Goal: Information Seeking & Learning: Find contact information

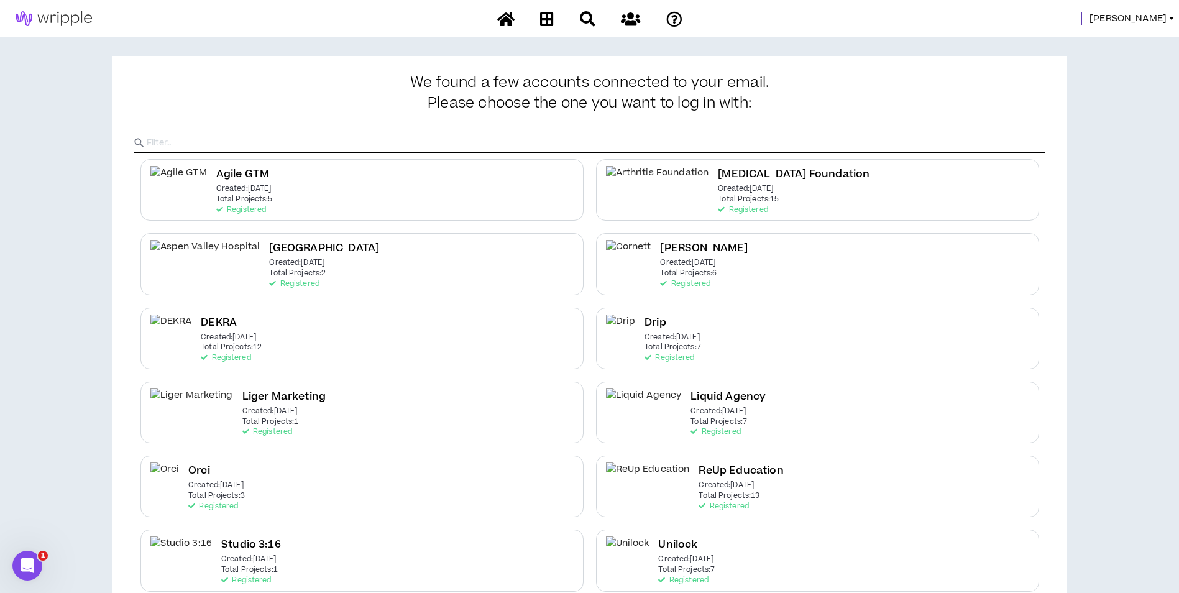
click at [1149, 25] on span "[PERSON_NAME]" at bounding box center [1127, 19] width 77 height 14
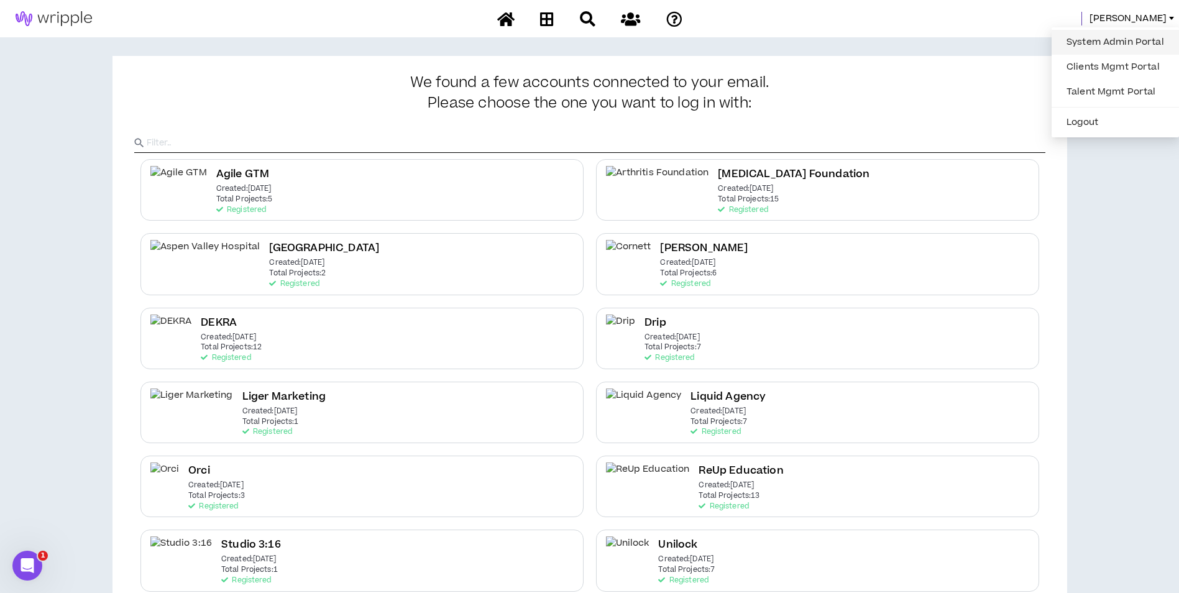
click at [1143, 35] on link "System Admin Portal" at bounding box center [1115, 42] width 112 height 19
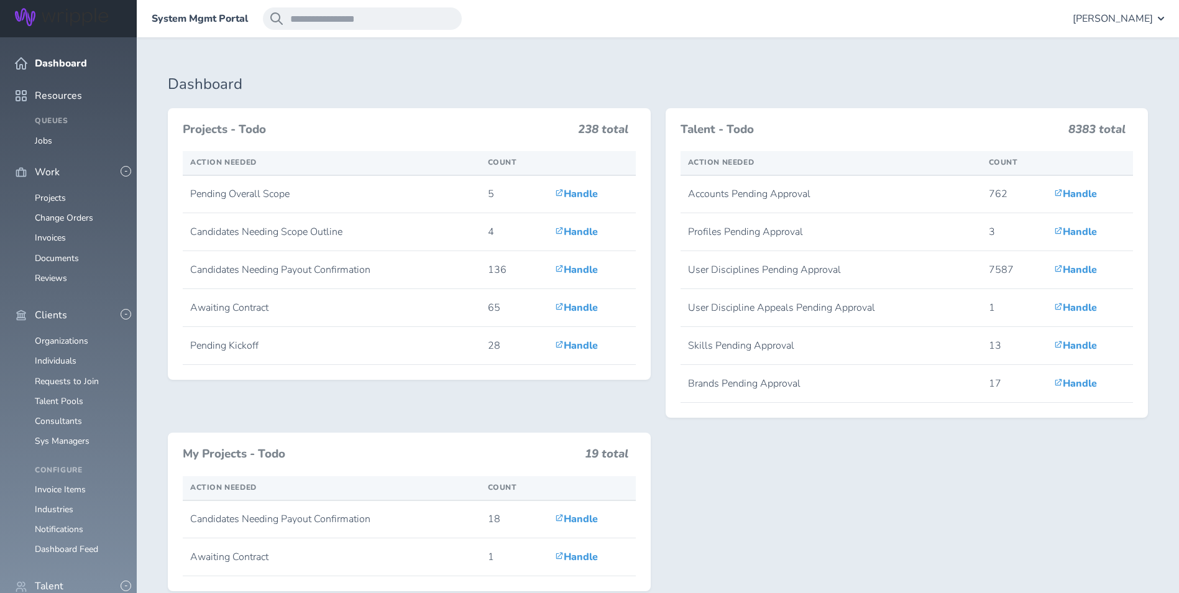
scroll to position [497, 0]
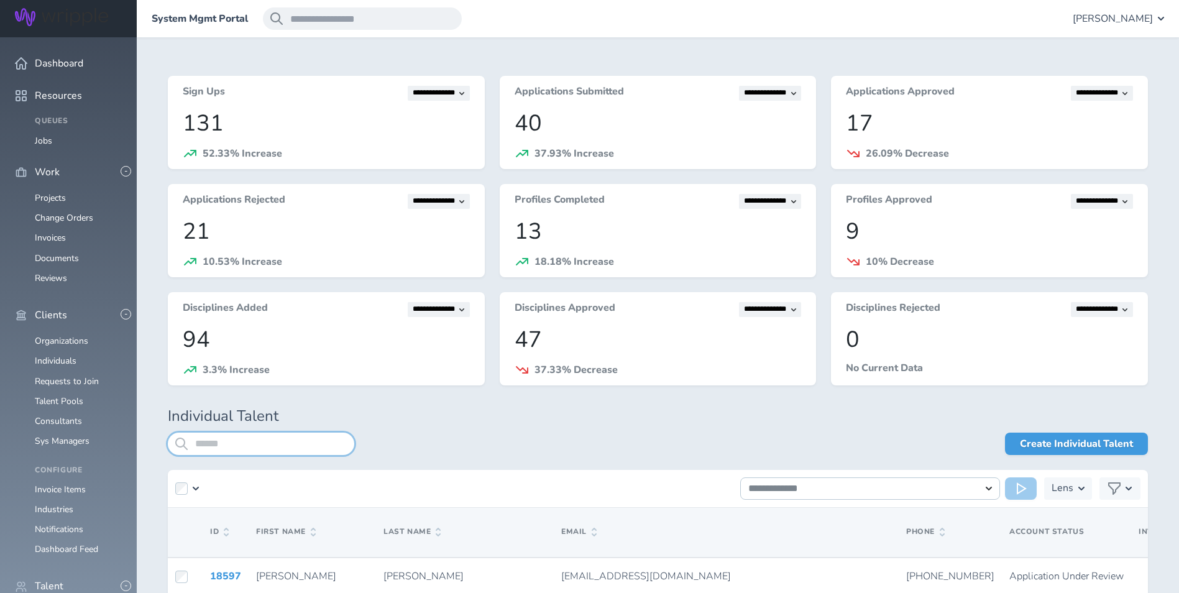
click at [262, 441] on input "search" at bounding box center [261, 444] width 186 height 22
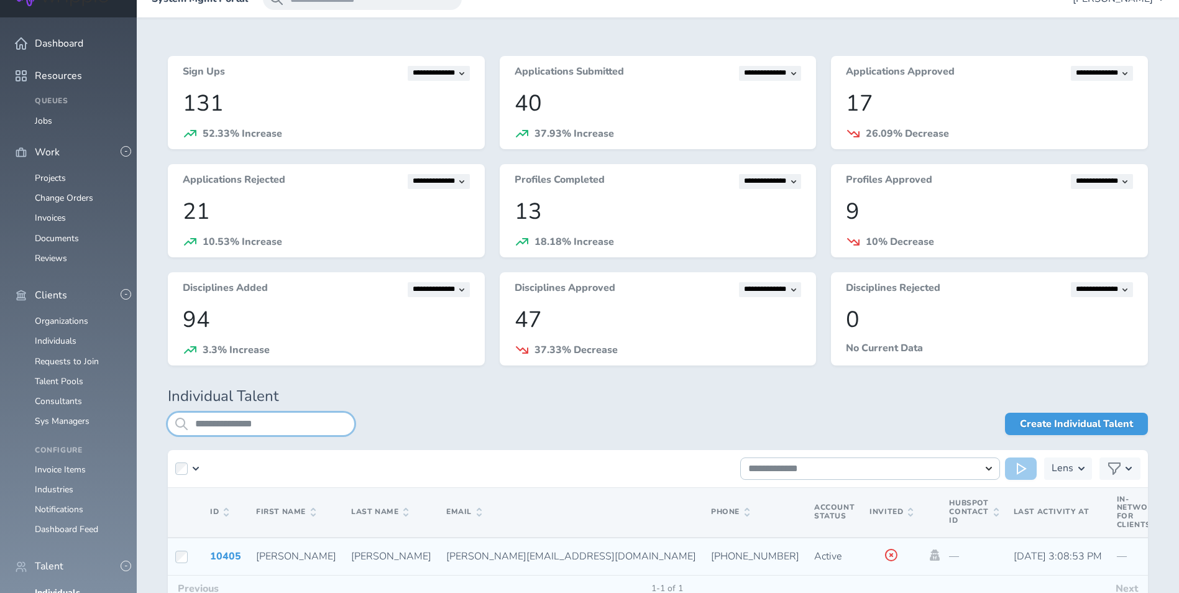
scroll to position [101, 0]
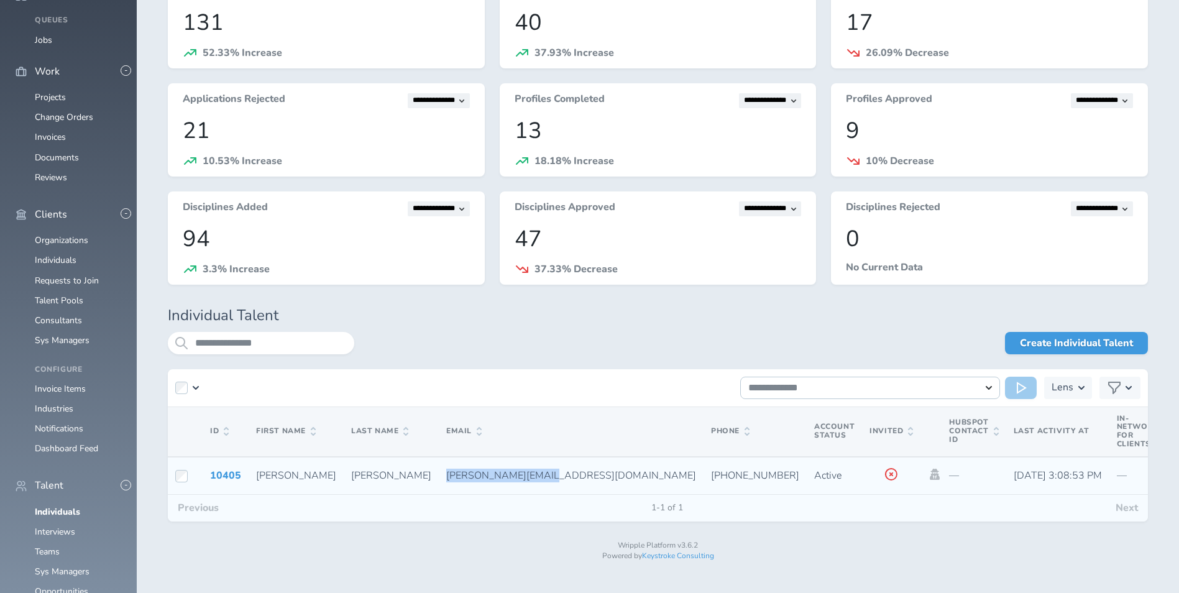
drag, startPoint x: 358, startPoint y: 475, endPoint x: 448, endPoint y: 474, distance: 90.1
click at [448, 474] on span "kathryn@eucalypt.co" at bounding box center [571, 476] width 250 height 14
copy span "kathryn@eucalypt.co"
click at [313, 332] on input "**********" at bounding box center [261, 343] width 186 height 22
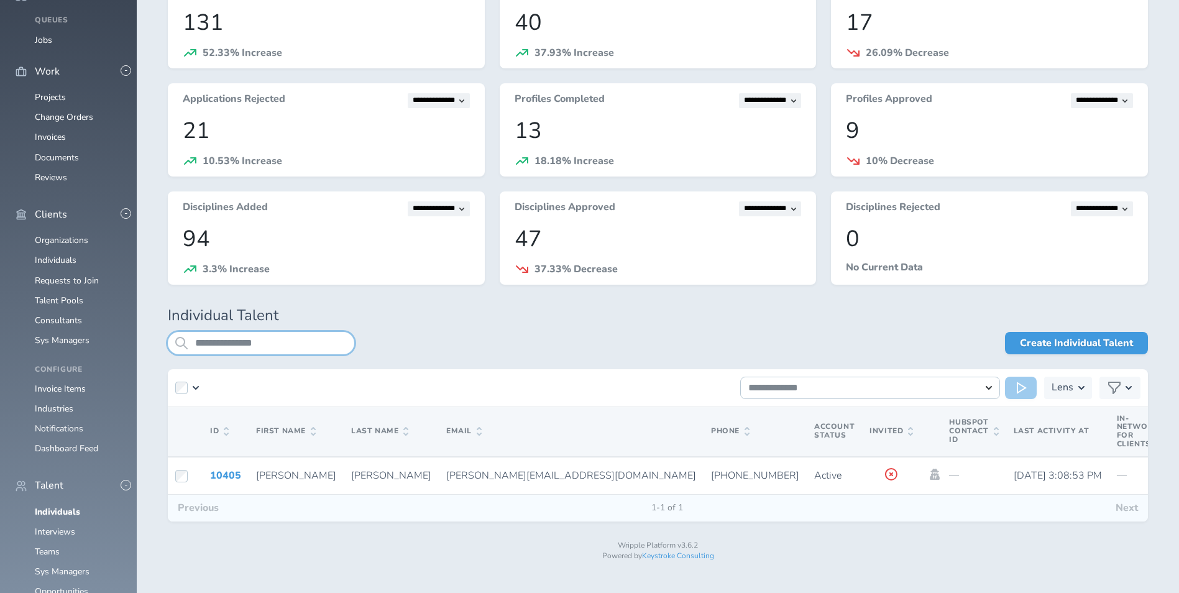
click at [313, 332] on input "**********" at bounding box center [261, 343] width 186 height 22
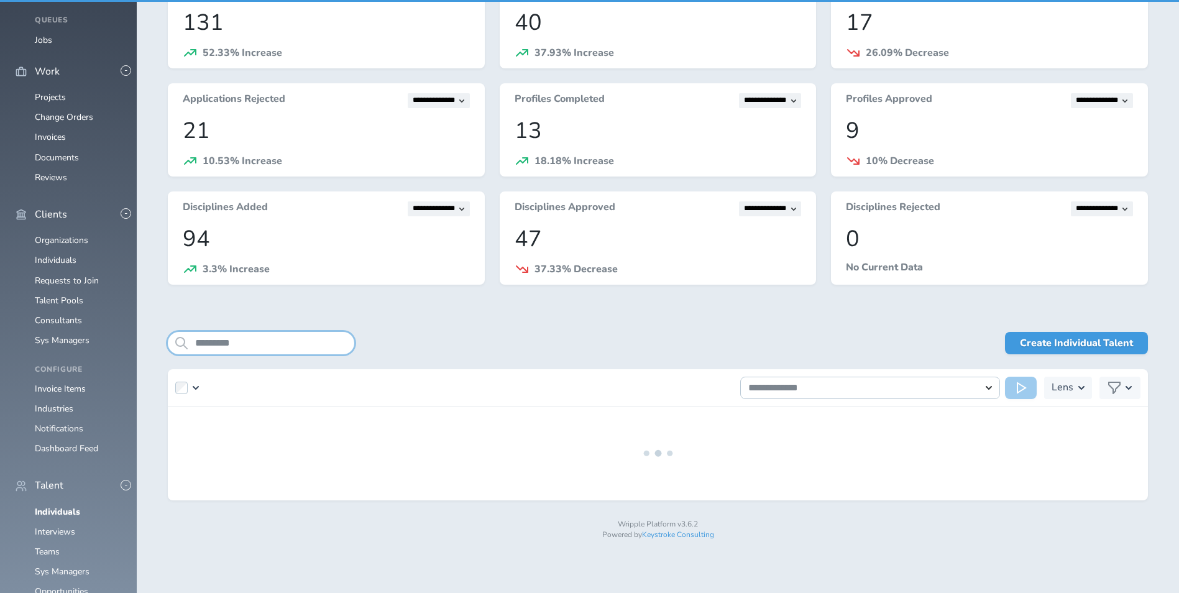
scroll to position [70, 0]
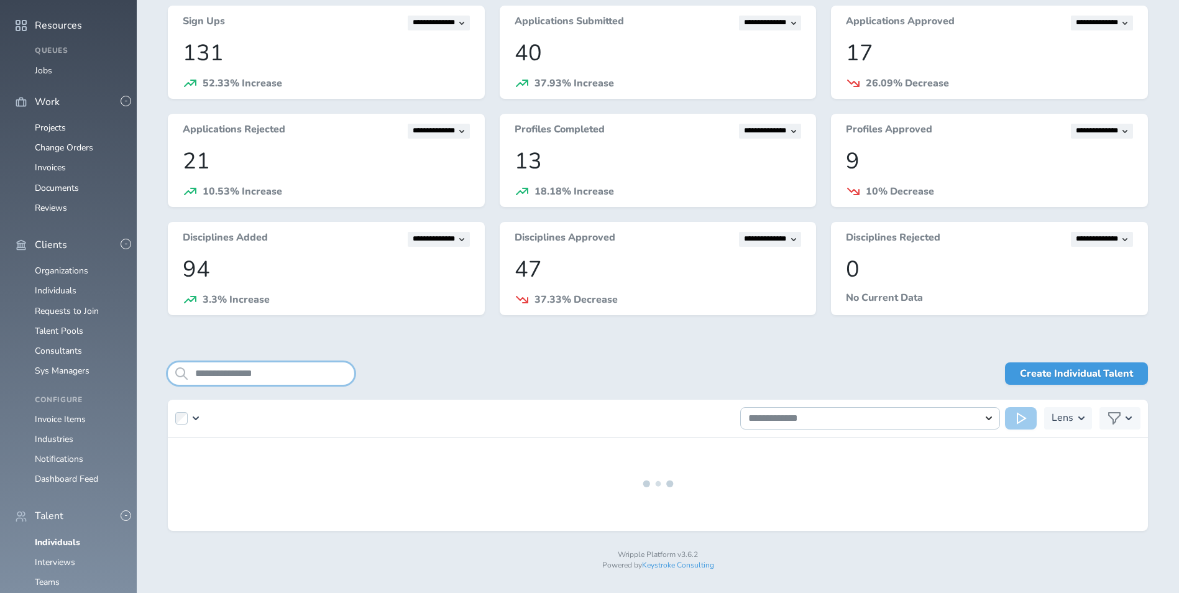
scroll to position [101, 0]
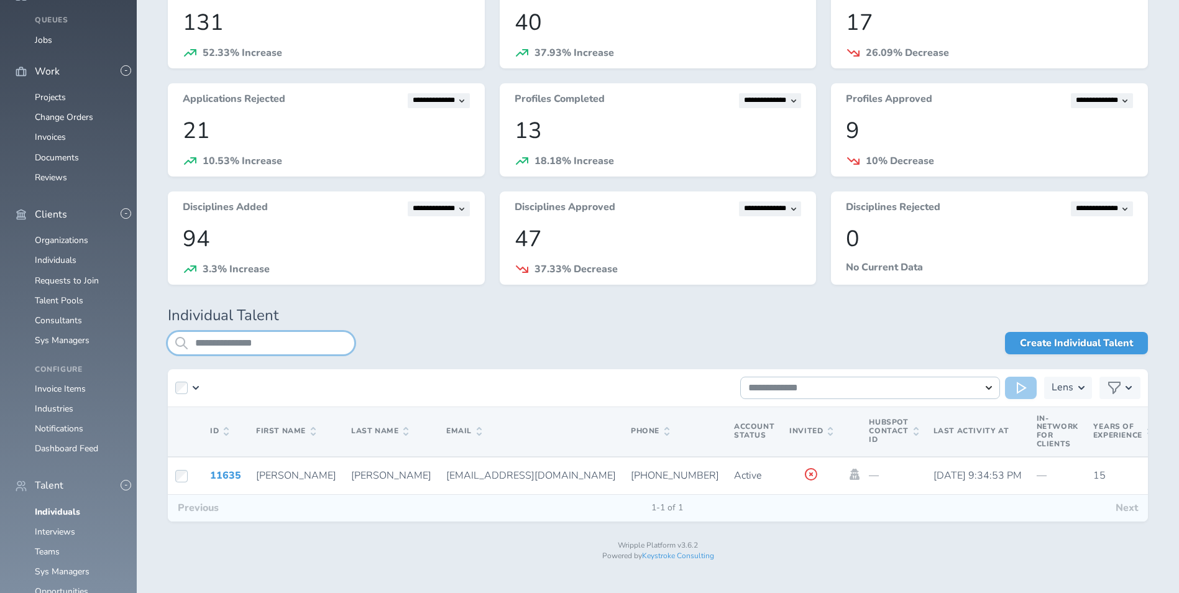
type input "**********"
click at [446, 475] on span "cristina321@gmail.com" at bounding box center [531, 476] width 170 height 14
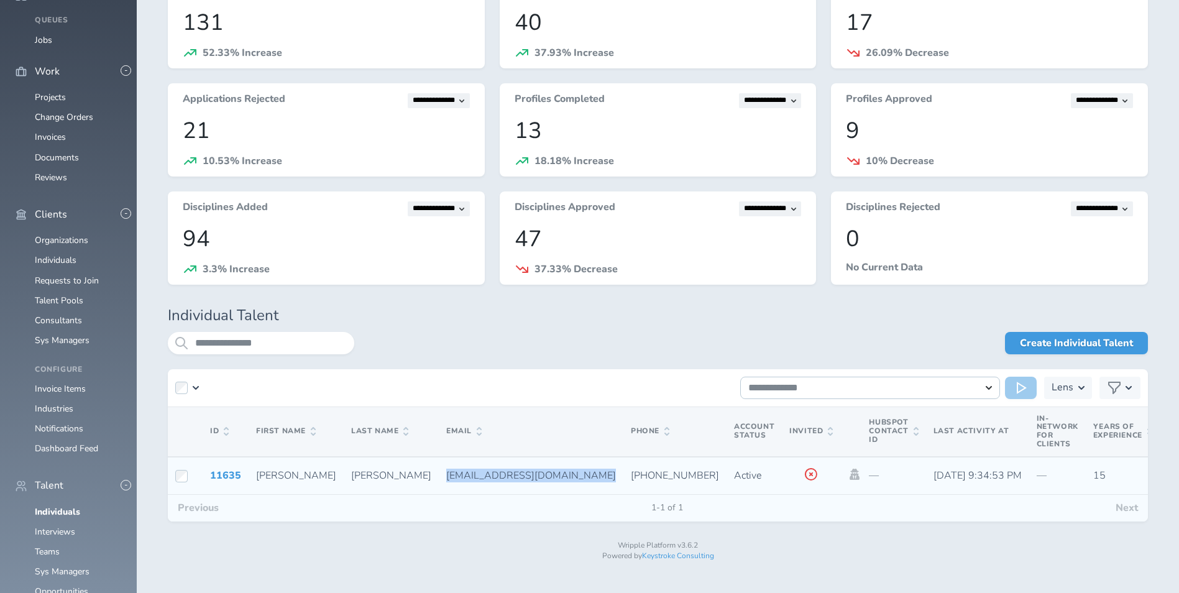
drag, startPoint x: 350, startPoint y: 476, endPoint x: 464, endPoint y: 483, distance: 114.6
copy span "cristina321@gmail.com"
